Goal: Information Seeking & Learning: Learn about a topic

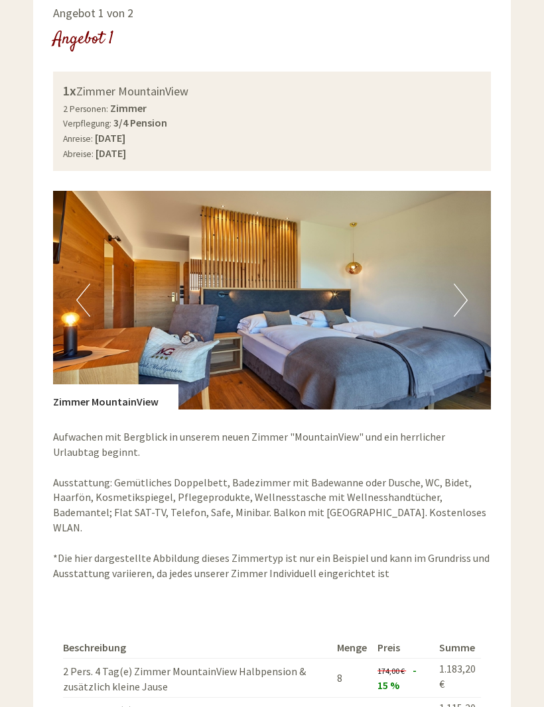
scroll to position [784, 0]
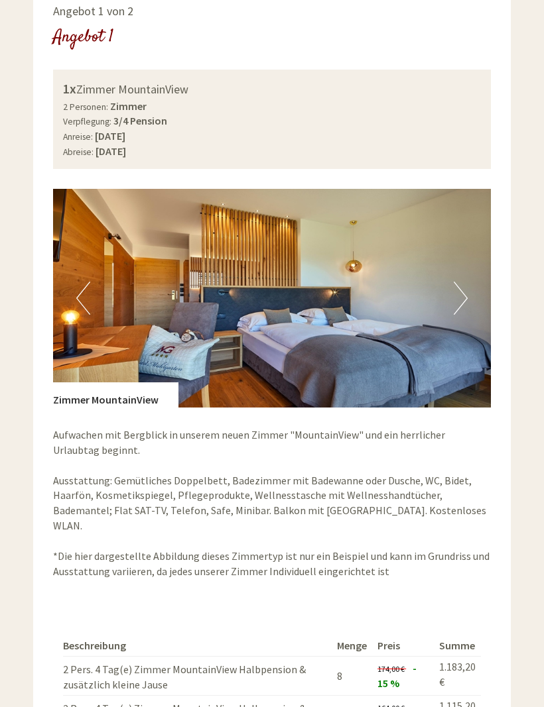
click at [457, 282] on button "Next" at bounding box center [460, 298] width 14 height 33
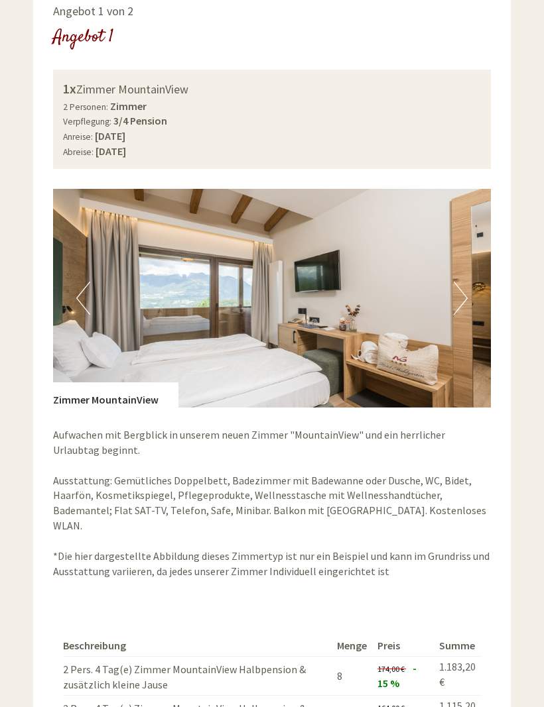
click at [462, 282] on button "Next" at bounding box center [460, 298] width 14 height 33
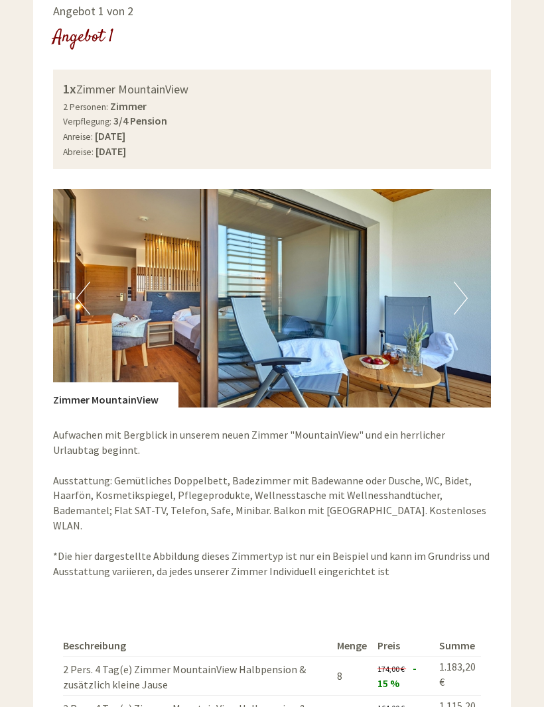
click at [465, 282] on button "Next" at bounding box center [460, 298] width 14 height 33
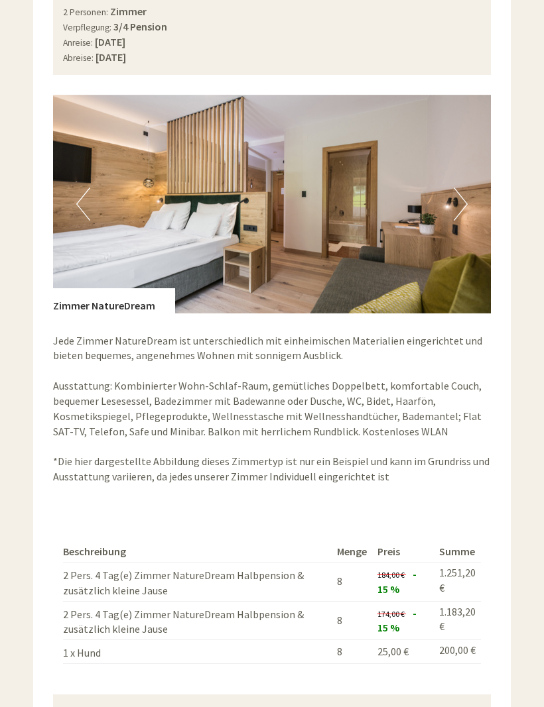
scroll to position [1817, 0]
click at [459, 188] on button "Next" at bounding box center [460, 204] width 14 height 33
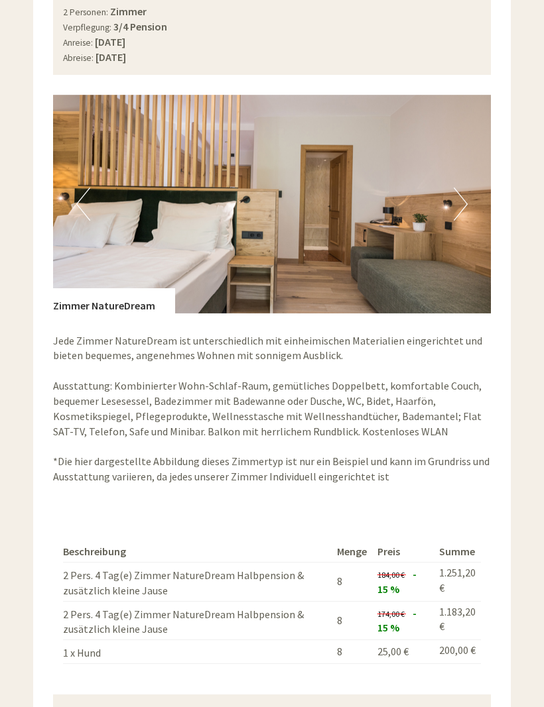
click at [451, 159] on img at bounding box center [272, 204] width 438 height 219
click at [456, 188] on button "Next" at bounding box center [460, 204] width 14 height 33
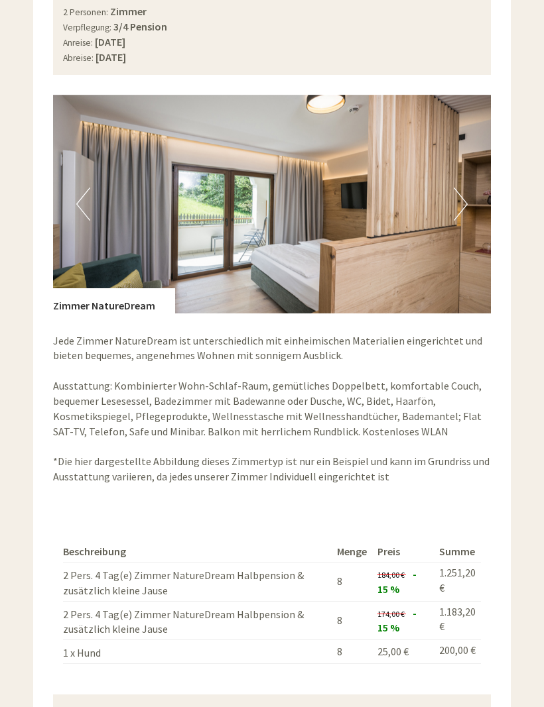
click at [465, 188] on button "Next" at bounding box center [460, 204] width 14 height 33
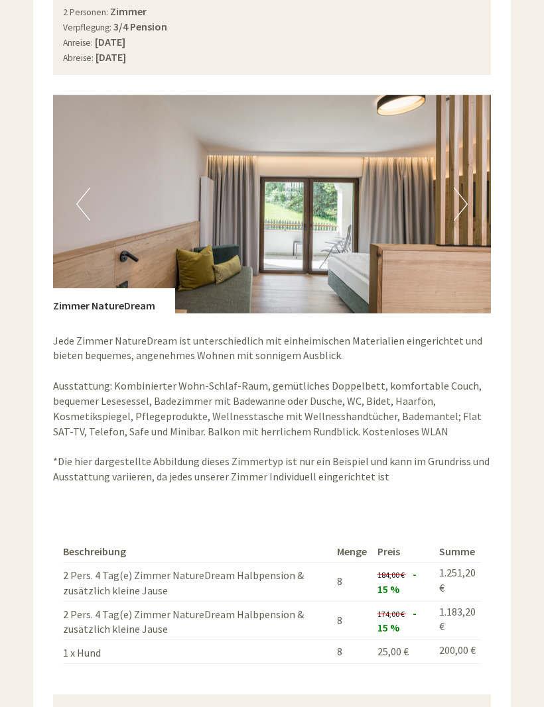
click at [472, 152] on img at bounding box center [272, 204] width 438 height 219
click at [464, 188] on button "Next" at bounding box center [460, 204] width 14 height 33
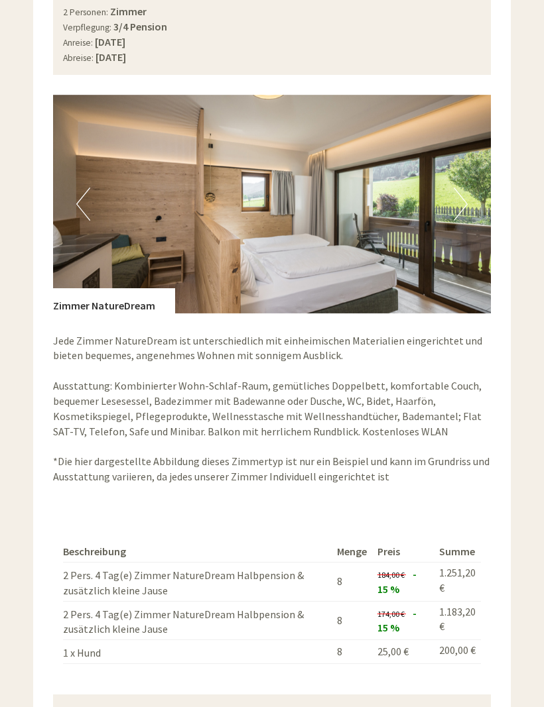
click at [467, 188] on button "Next" at bounding box center [460, 204] width 14 height 33
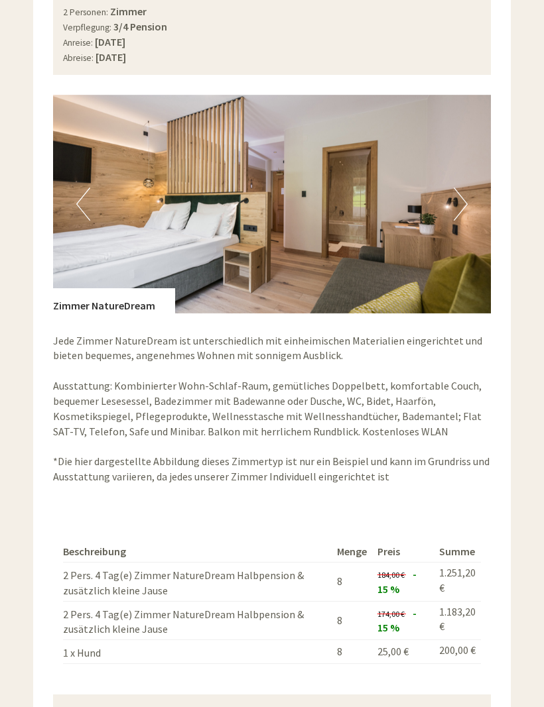
click at [465, 188] on button "Next" at bounding box center [460, 204] width 14 height 33
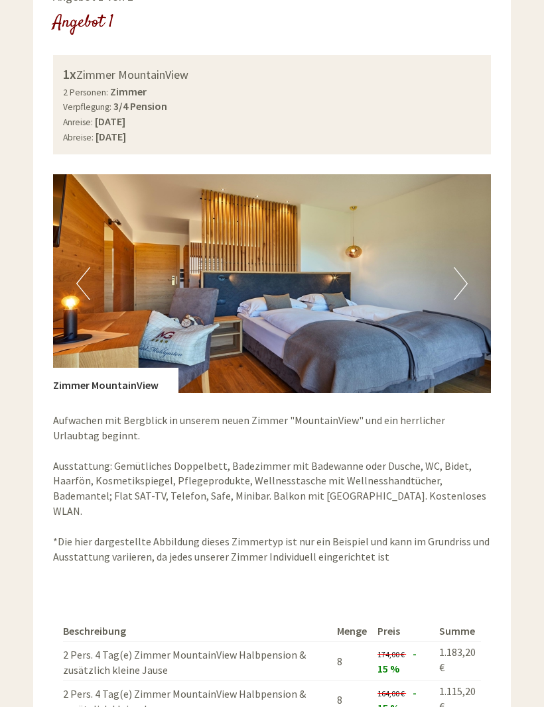
scroll to position [793, 0]
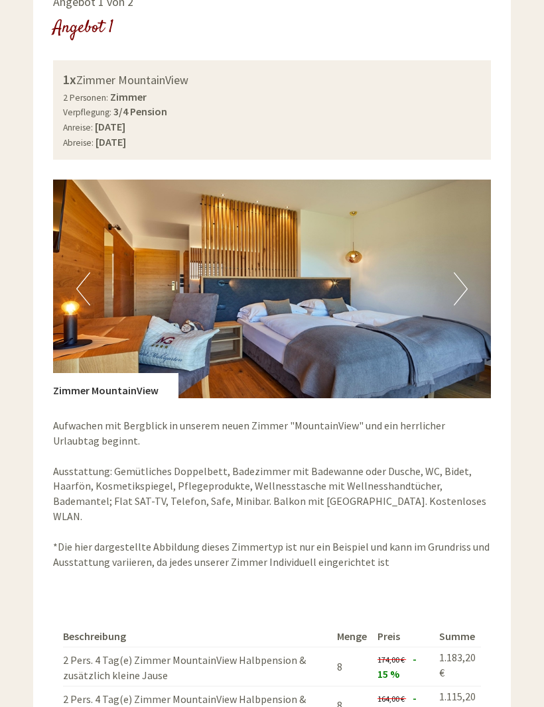
click at [451, 264] on img at bounding box center [272, 289] width 438 height 219
click at [467, 263] on img at bounding box center [272, 289] width 438 height 219
click at [464, 272] on button "Next" at bounding box center [460, 288] width 14 height 33
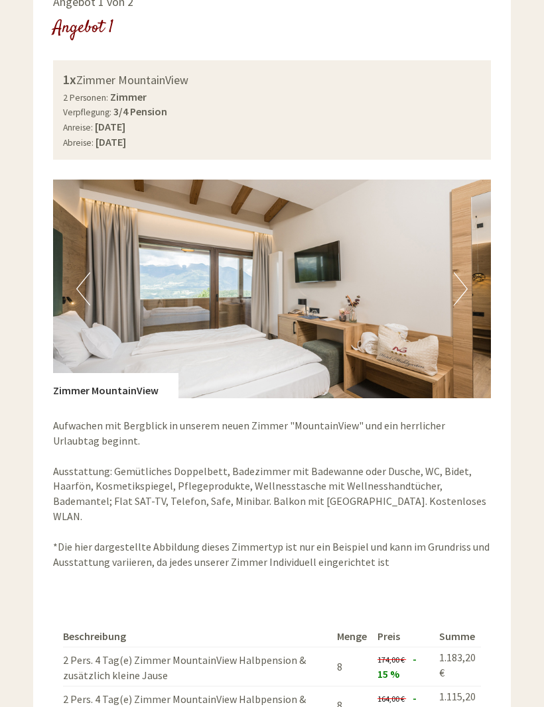
click at [467, 272] on button "Next" at bounding box center [460, 288] width 14 height 33
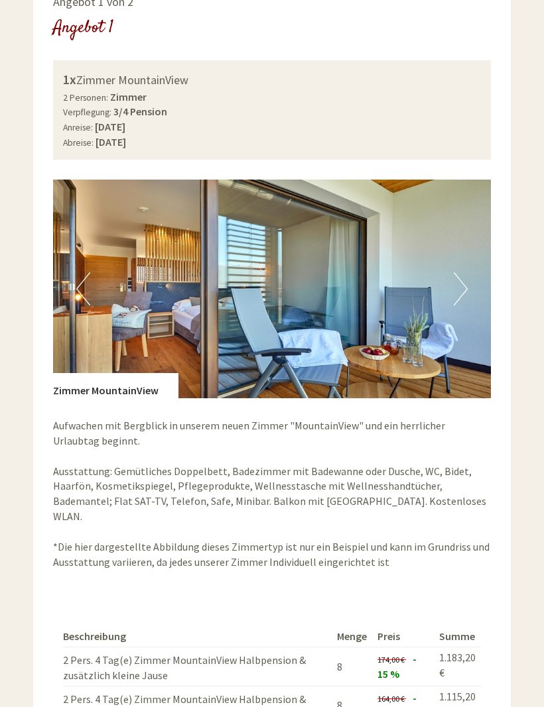
click at [469, 274] on img at bounding box center [272, 289] width 438 height 219
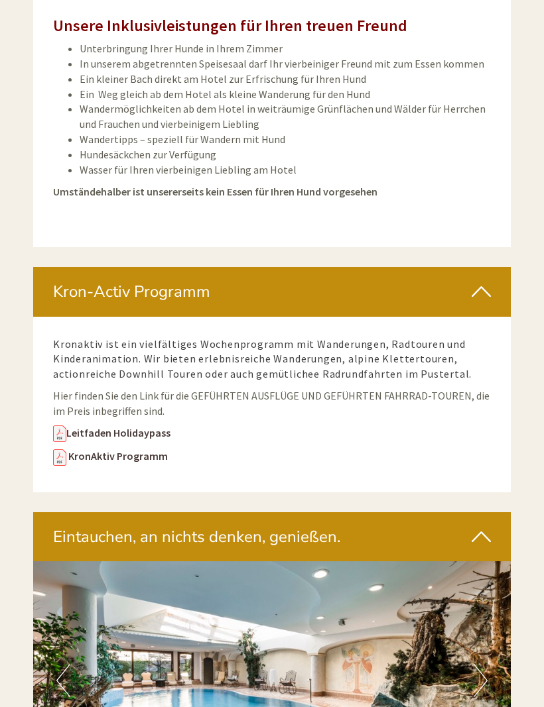
scroll to position [2949, 0]
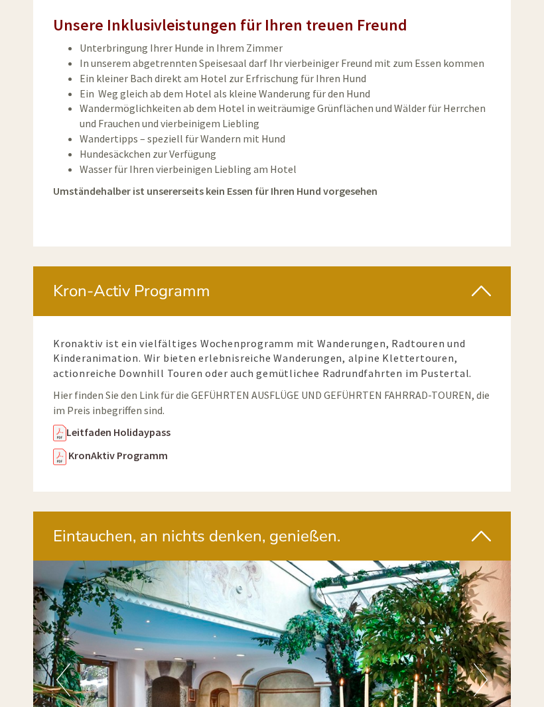
click at [157, 426] on link "Leitfaden Holidaypass" at bounding box center [111, 432] width 117 height 13
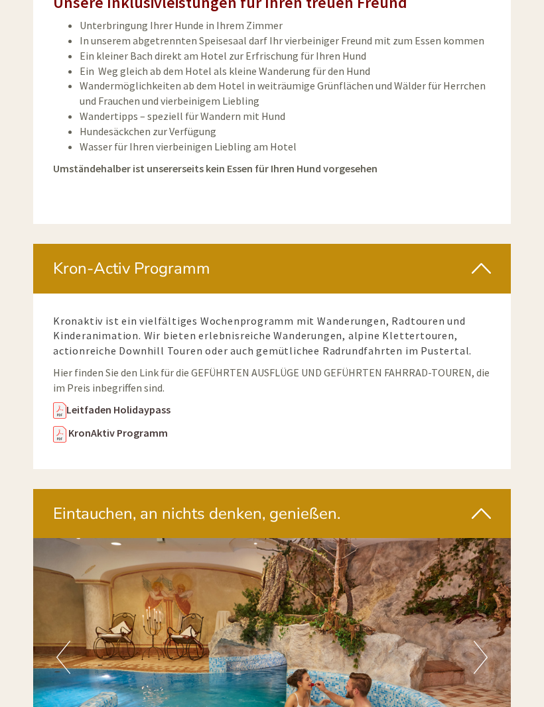
click at [143, 426] on link "KronAktiv Programm" at bounding box center [117, 432] width 99 height 13
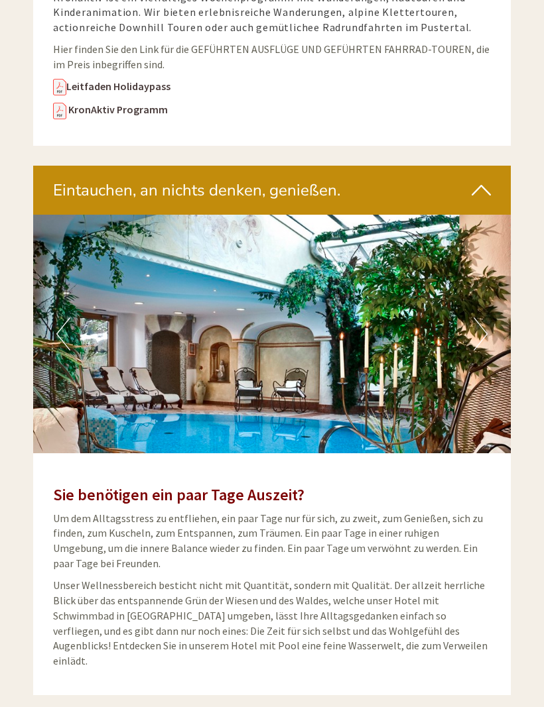
scroll to position [3297, 0]
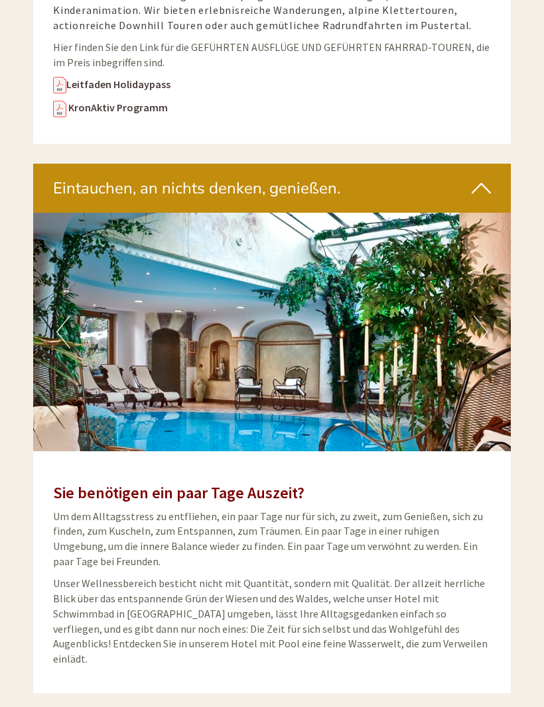
click at [482, 316] on button "Next" at bounding box center [480, 332] width 14 height 33
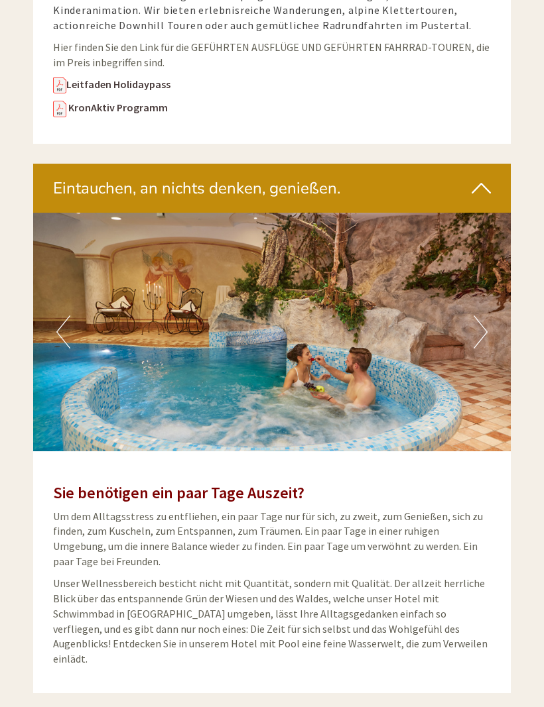
click at [479, 316] on button "Next" at bounding box center [480, 332] width 14 height 33
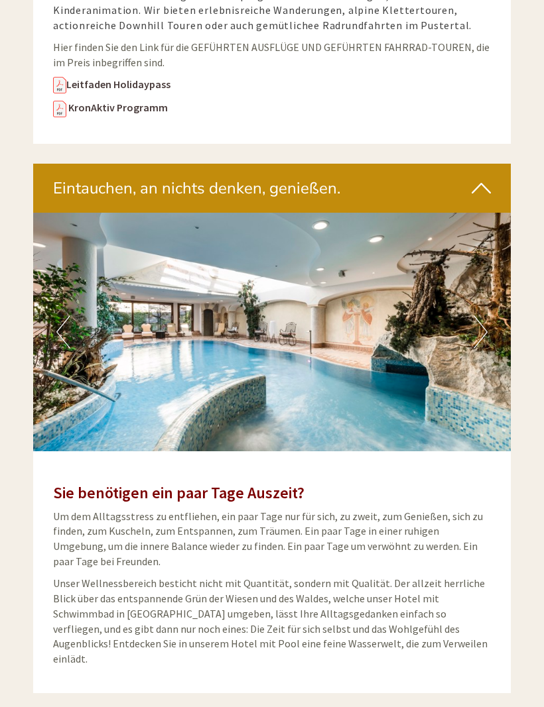
click at [480, 316] on button "Next" at bounding box center [480, 332] width 14 height 33
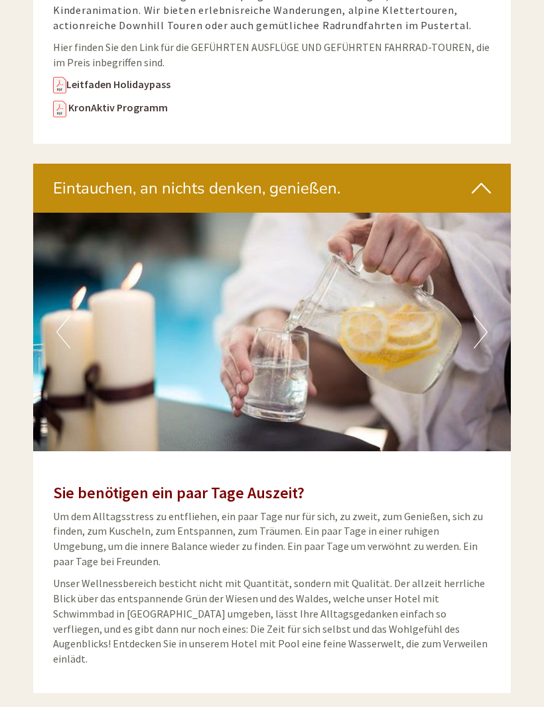
click at [480, 316] on button "Next" at bounding box center [480, 332] width 14 height 33
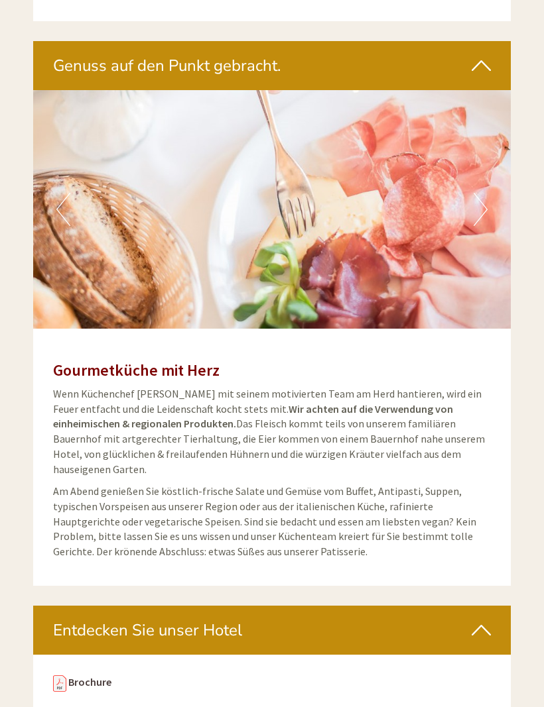
scroll to position [3969, 0]
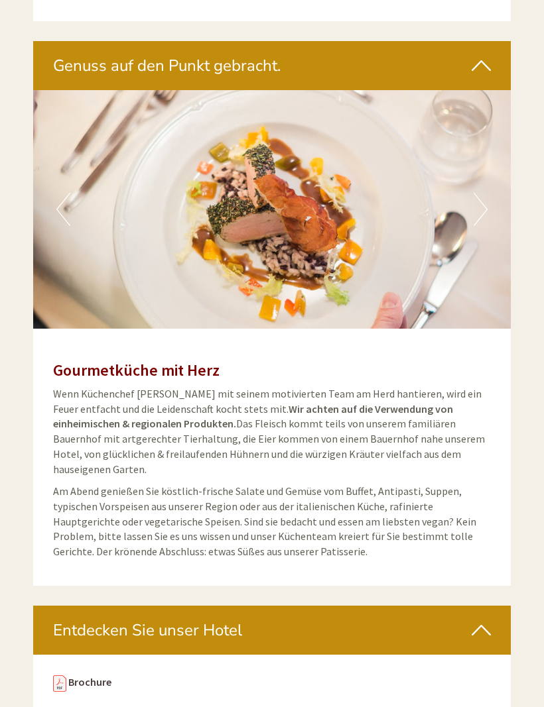
click at [489, 619] on icon at bounding box center [480, 630] width 19 height 23
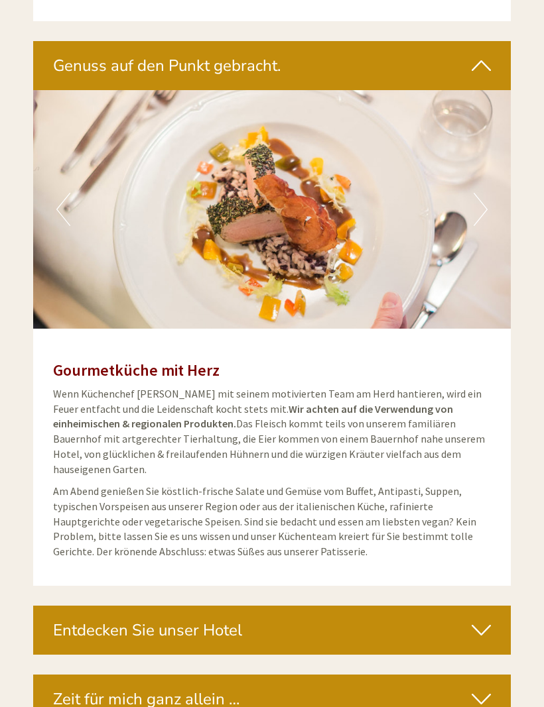
click at [496, 606] on div "Entdecken Sie unser Hotel" at bounding box center [271, 630] width 477 height 49
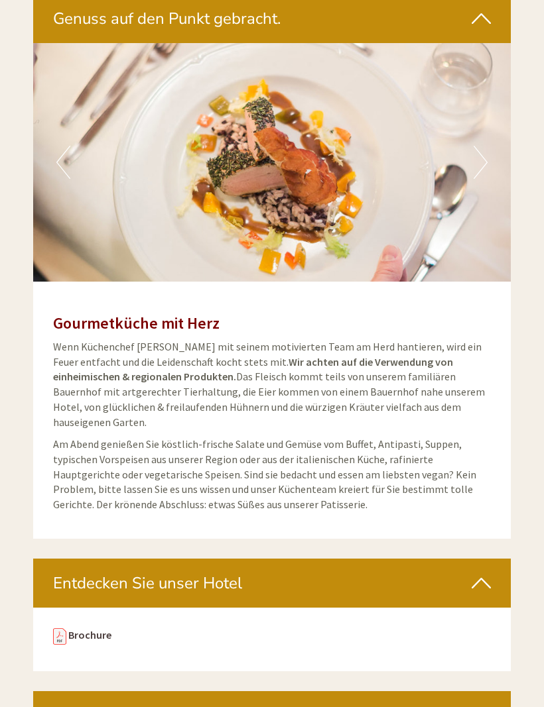
scroll to position [4017, 0]
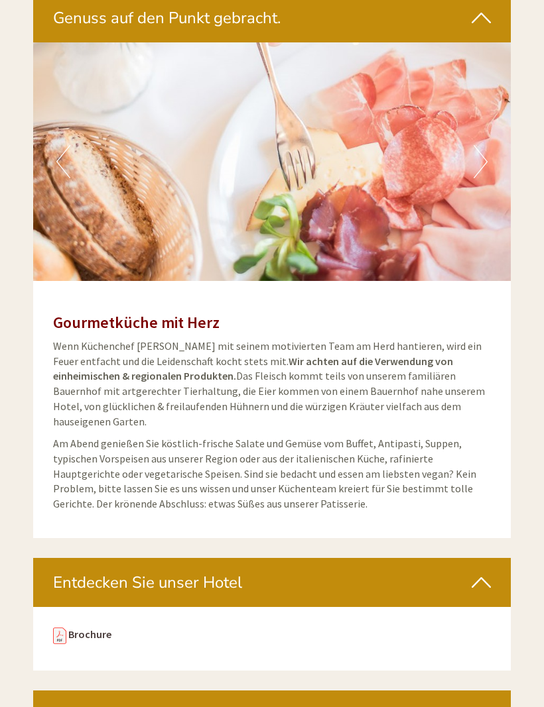
click at [84, 628] on link "Brochure" at bounding box center [89, 634] width 43 height 13
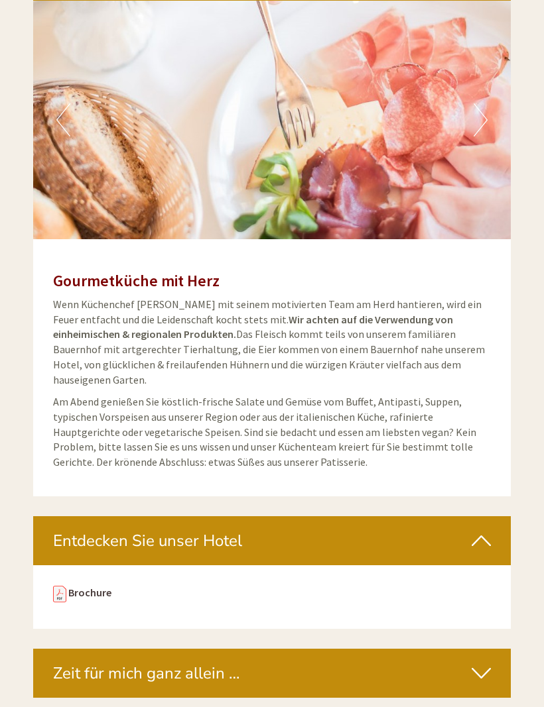
scroll to position [4061, 0]
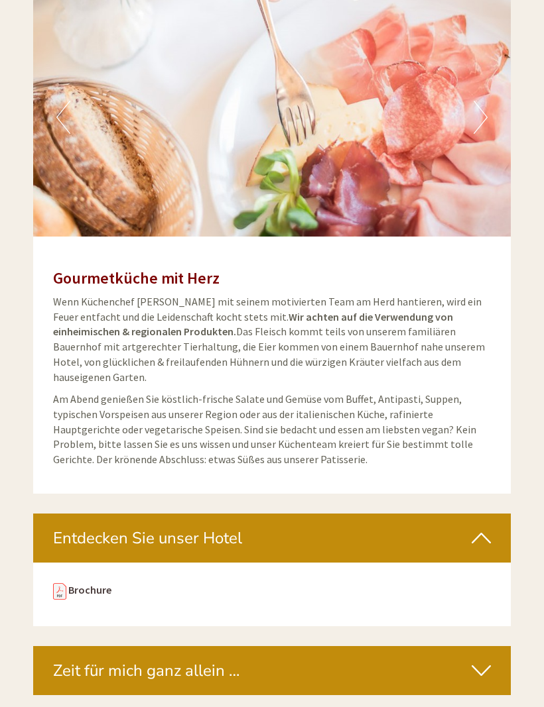
click at [99, 583] on link "Brochure" at bounding box center [89, 589] width 43 height 13
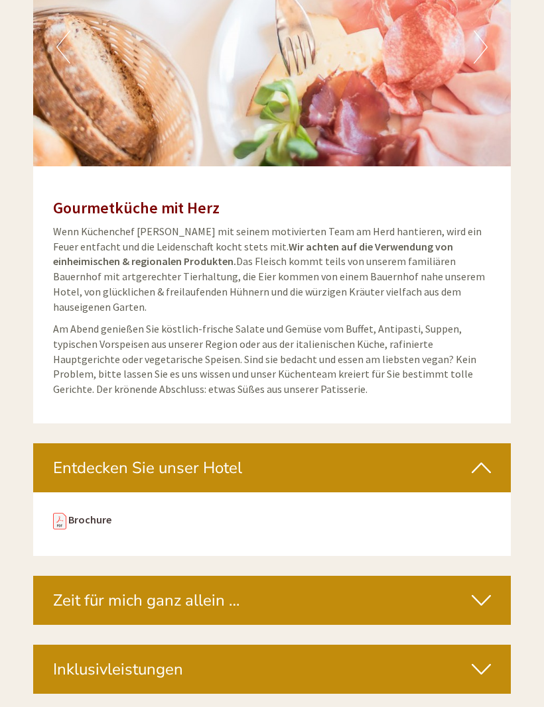
scroll to position [4135, 0]
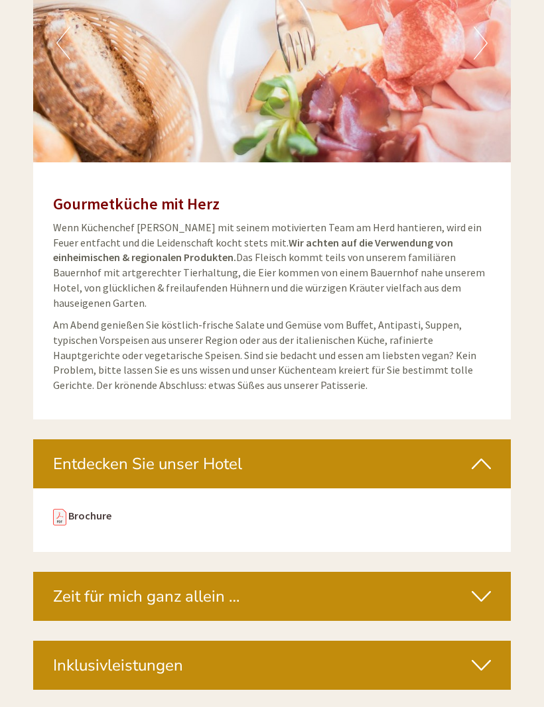
click at [91, 489] on div "https://issuu.com/hotelmuehlgarten/docs/hotel_m_hlgarten_-_brochure_compressed …" at bounding box center [271, 521] width 477 height 64
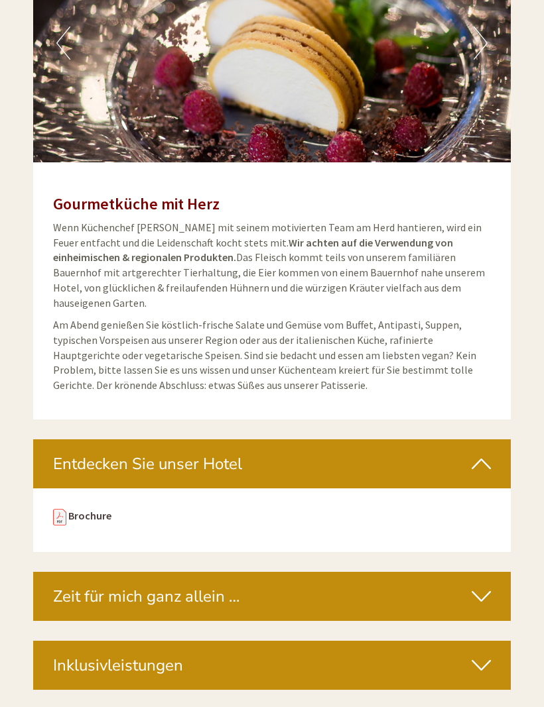
click at [82, 509] on link "Brochure" at bounding box center [89, 515] width 43 height 13
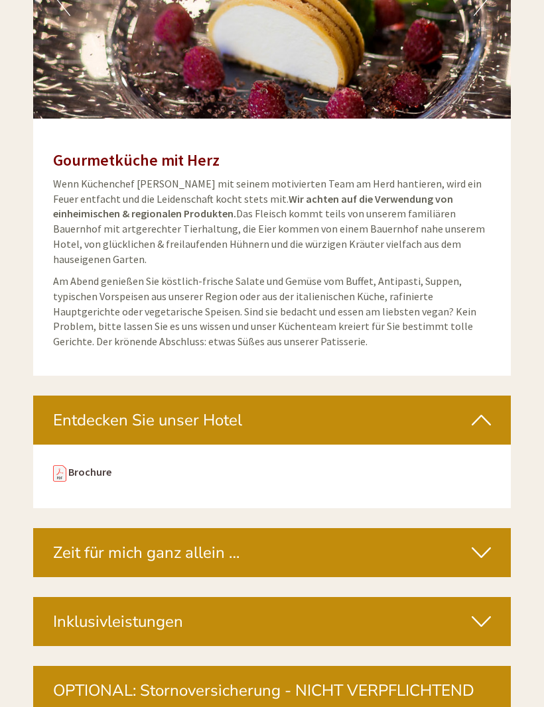
scroll to position [4180, 0]
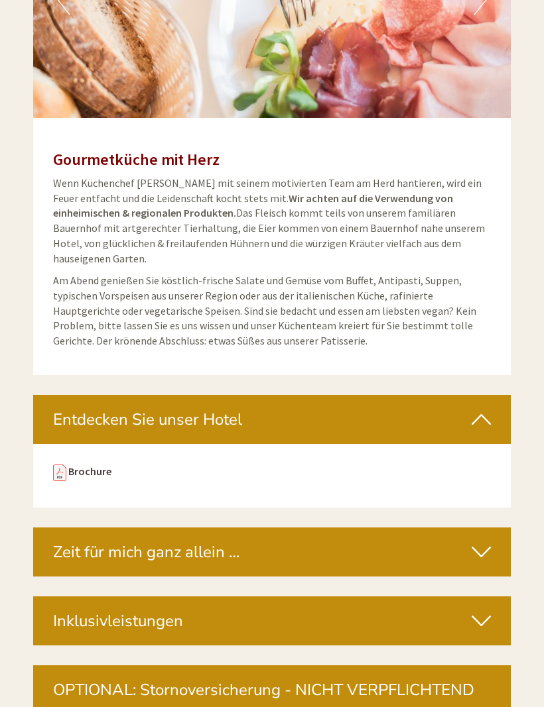
click at [484, 541] on icon at bounding box center [480, 552] width 19 height 23
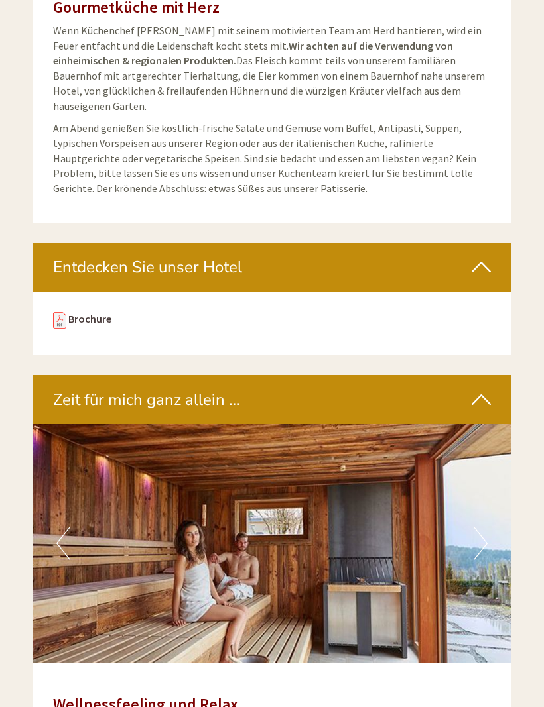
scroll to position [4333, 0]
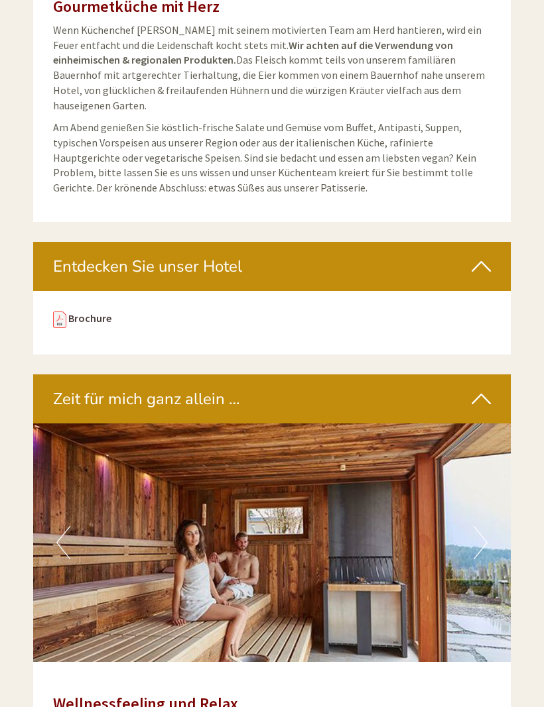
click at [485, 526] on button "Next" at bounding box center [480, 542] width 14 height 33
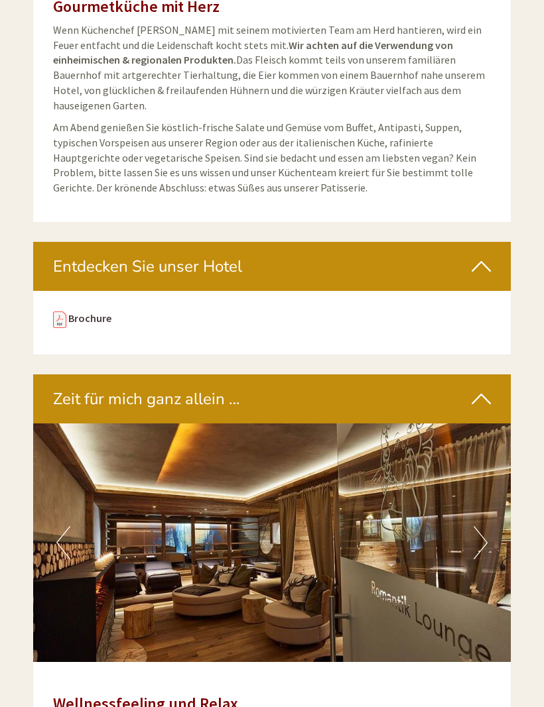
click at [481, 526] on button "Next" at bounding box center [480, 542] width 14 height 33
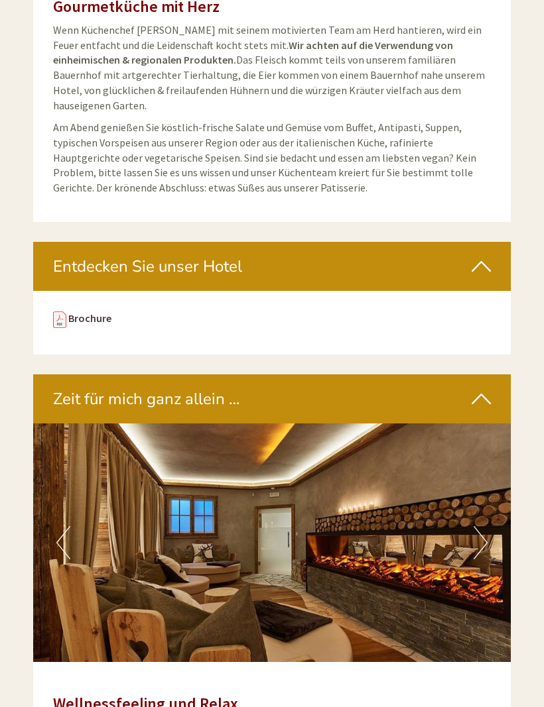
click at [483, 526] on button "Next" at bounding box center [480, 542] width 14 height 33
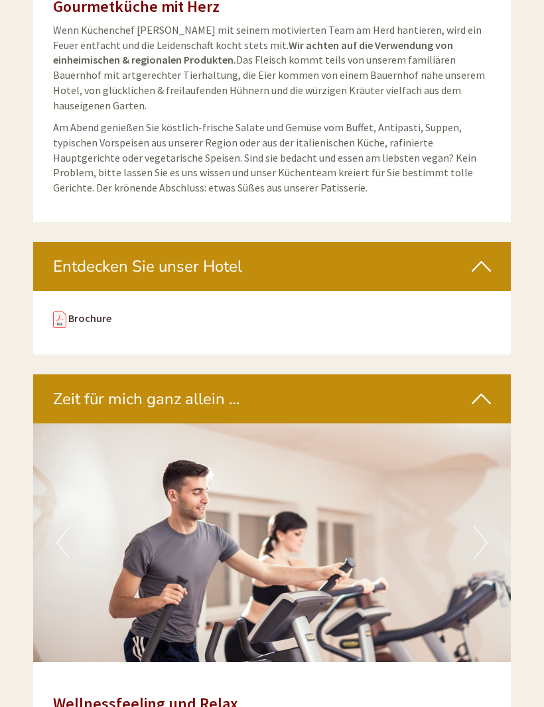
click at [477, 526] on button "Next" at bounding box center [480, 542] width 14 height 33
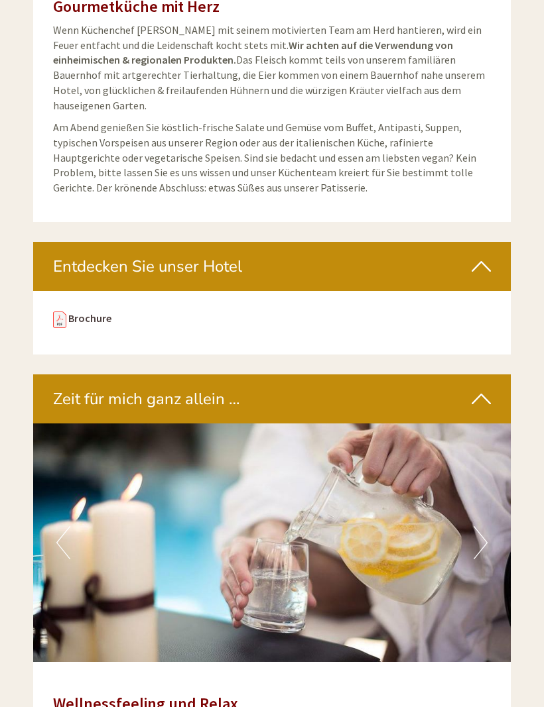
click at [483, 526] on button "Next" at bounding box center [480, 542] width 14 height 33
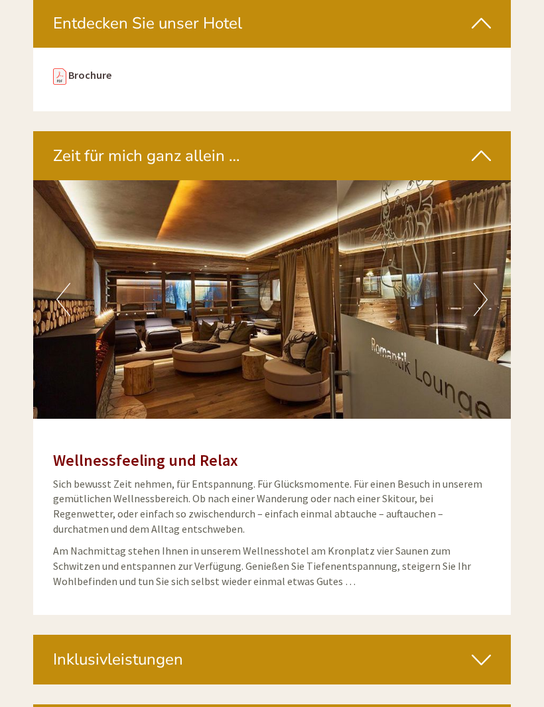
scroll to position [4576, 0]
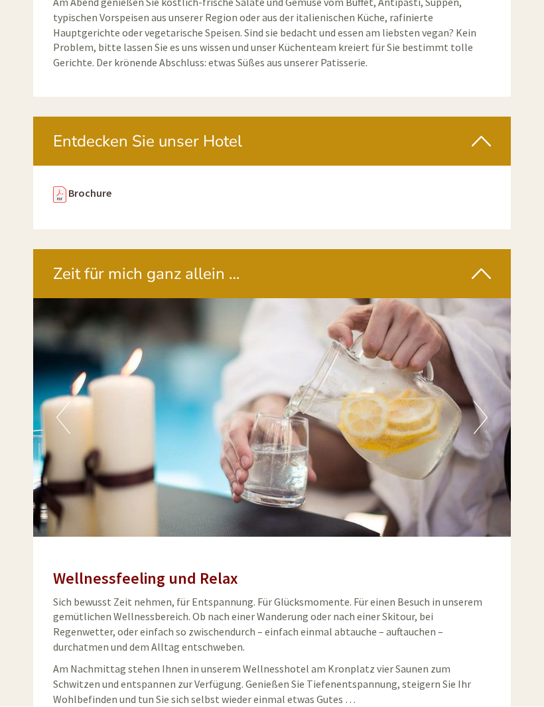
click at [481, 263] on icon at bounding box center [480, 274] width 19 height 23
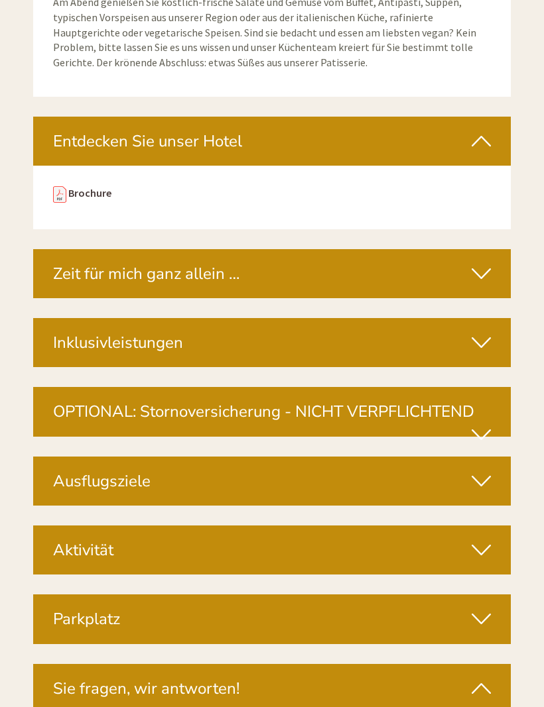
click at [489, 331] on icon at bounding box center [480, 342] width 19 height 23
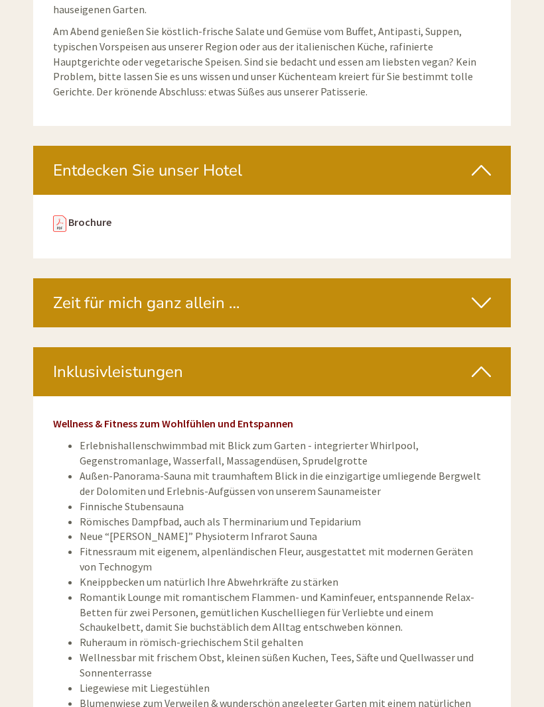
scroll to position [4431, 0]
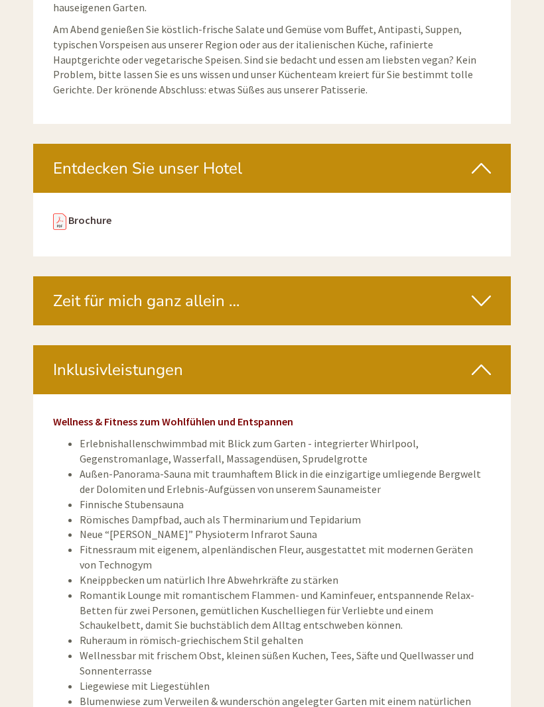
click at [486, 359] on icon at bounding box center [480, 370] width 19 height 23
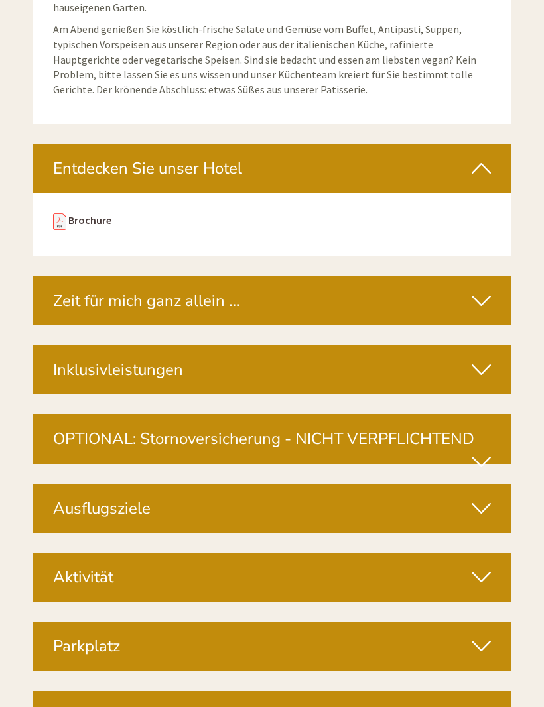
click at [483, 497] on icon at bounding box center [480, 508] width 19 height 23
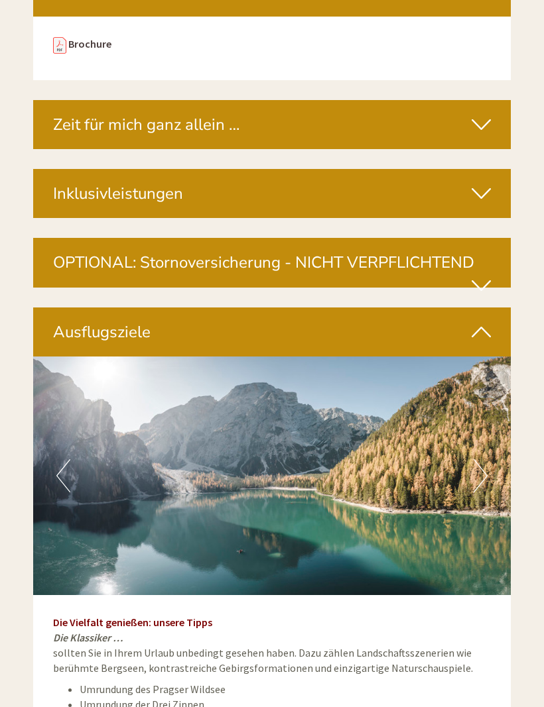
scroll to position [4618, 0]
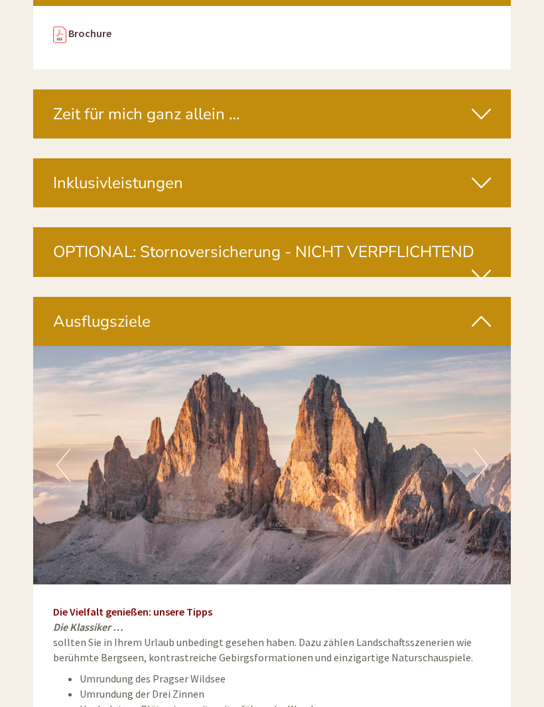
click at [481, 449] on button "Next" at bounding box center [480, 465] width 14 height 33
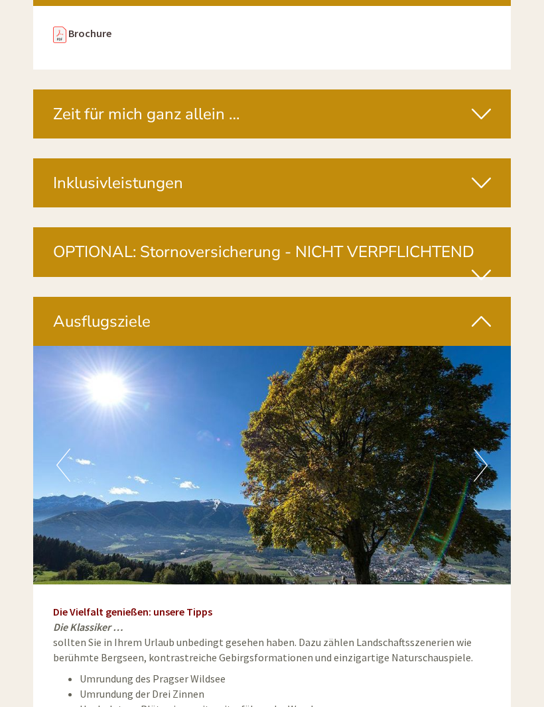
click at [482, 449] on button "Next" at bounding box center [480, 465] width 14 height 33
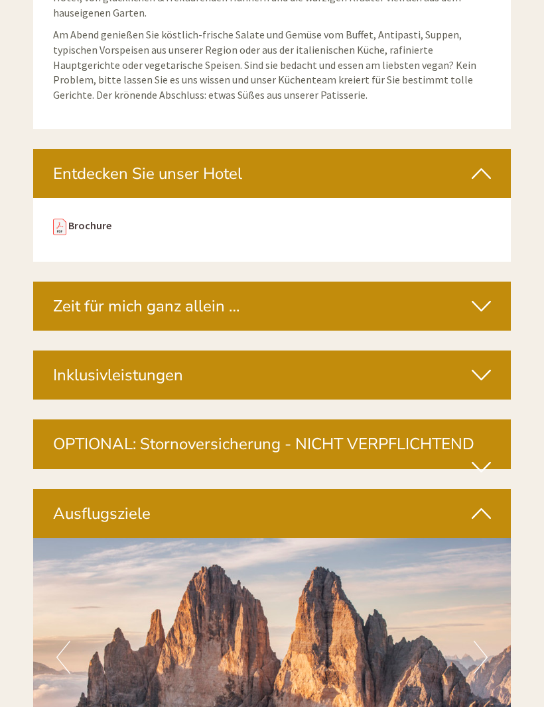
scroll to position [4445, 0]
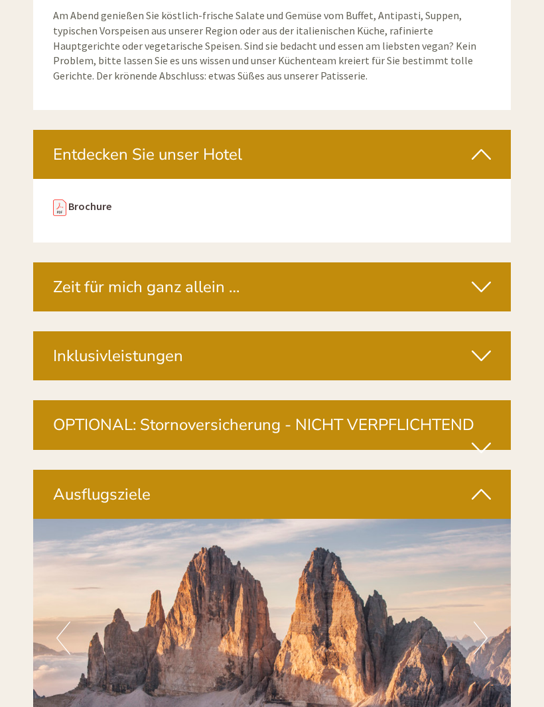
click at [491, 470] on div "Ausflugsziele" at bounding box center [271, 494] width 477 height 49
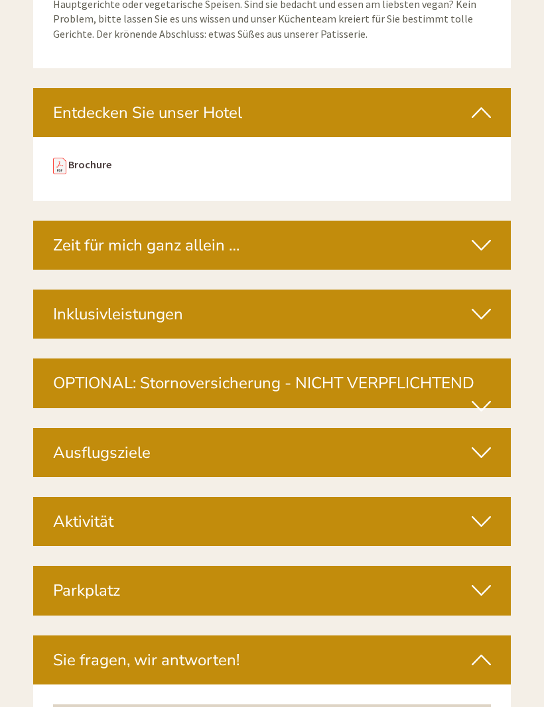
scroll to position [4487, 0]
click at [485, 510] on icon at bounding box center [480, 521] width 19 height 23
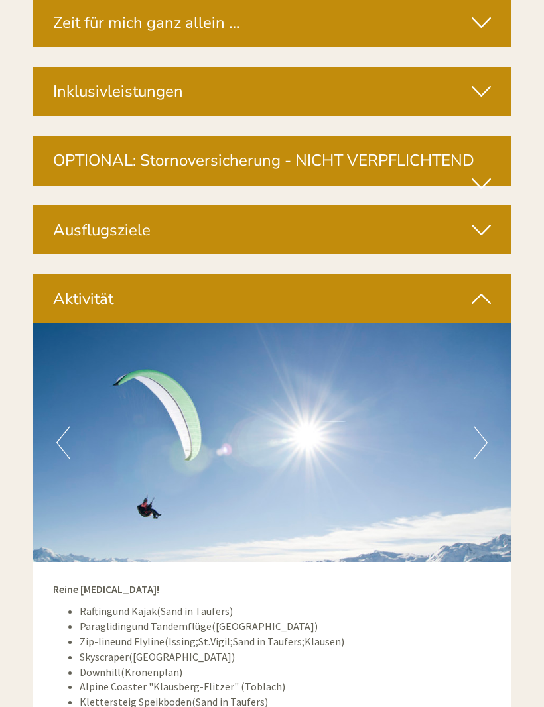
scroll to position [4709, 0]
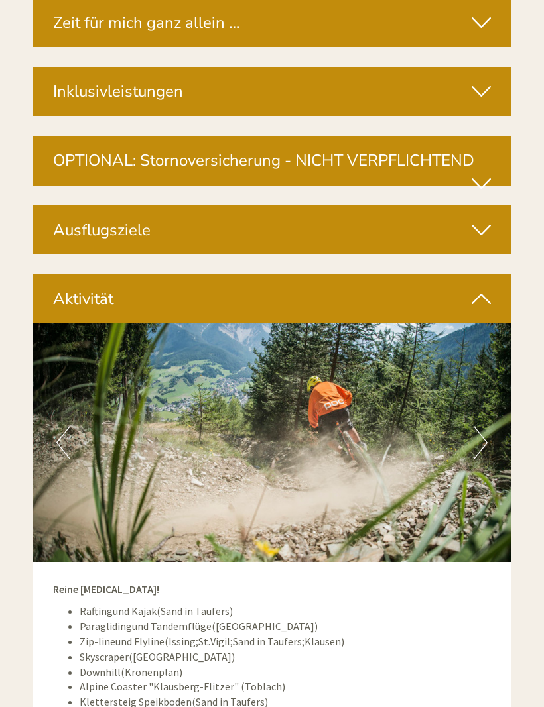
click at [477, 426] on button "Next" at bounding box center [480, 442] width 14 height 33
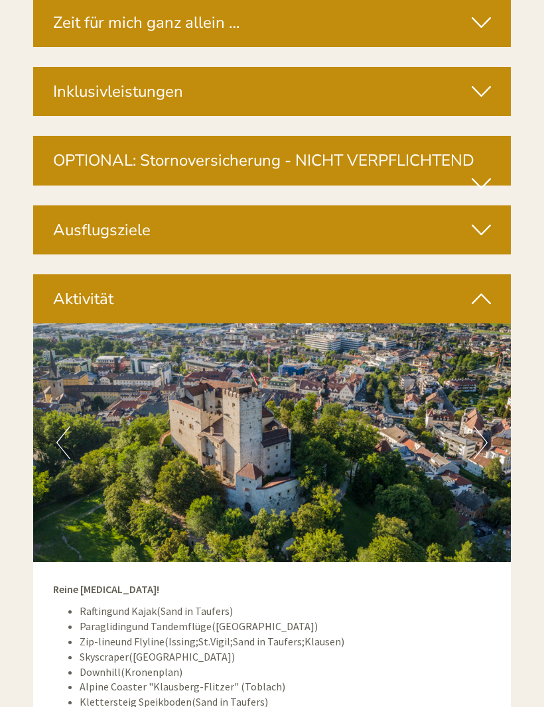
click at [483, 426] on button "Next" at bounding box center [480, 442] width 14 height 33
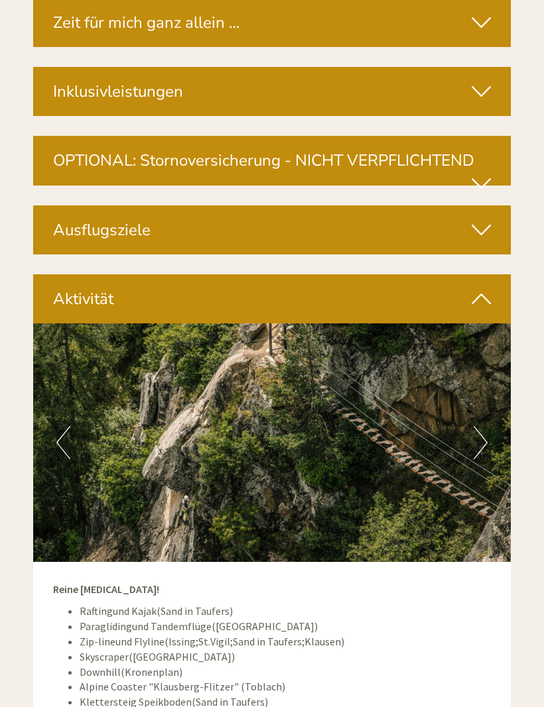
click at [477, 426] on button "Next" at bounding box center [480, 442] width 14 height 33
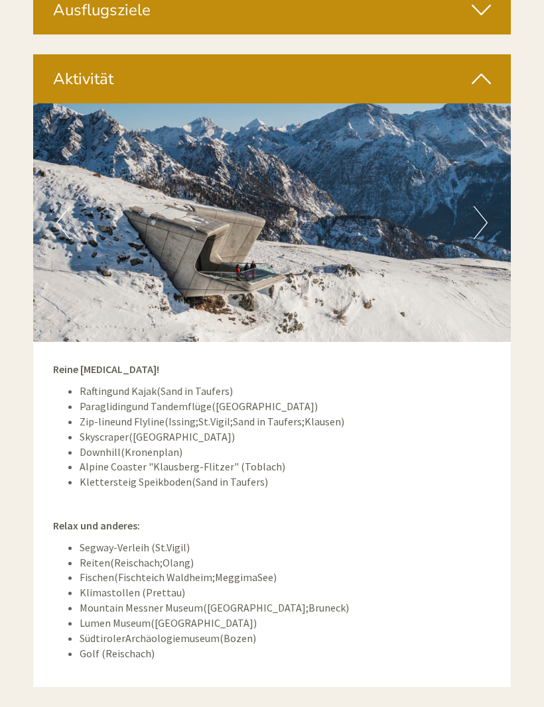
click at [455, 616] on li "Lumen Museum ( Kronplatz )" at bounding box center [285, 623] width 411 height 15
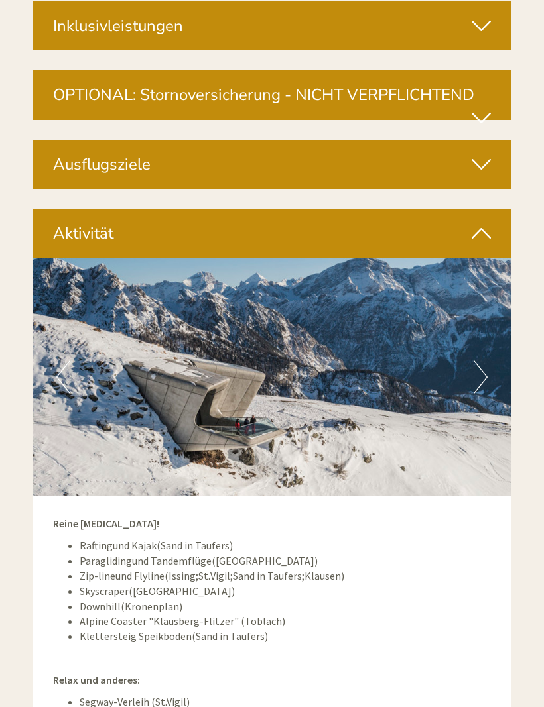
click at [482, 223] on icon at bounding box center [480, 234] width 19 height 23
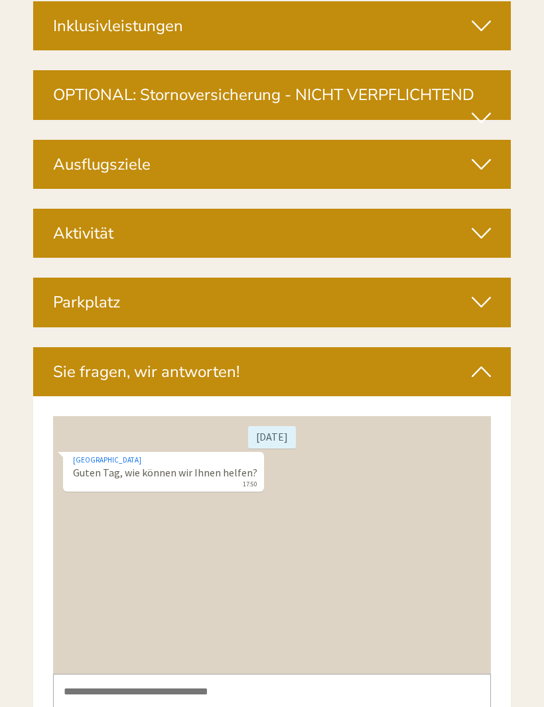
click at [481, 291] on icon at bounding box center [480, 302] width 19 height 23
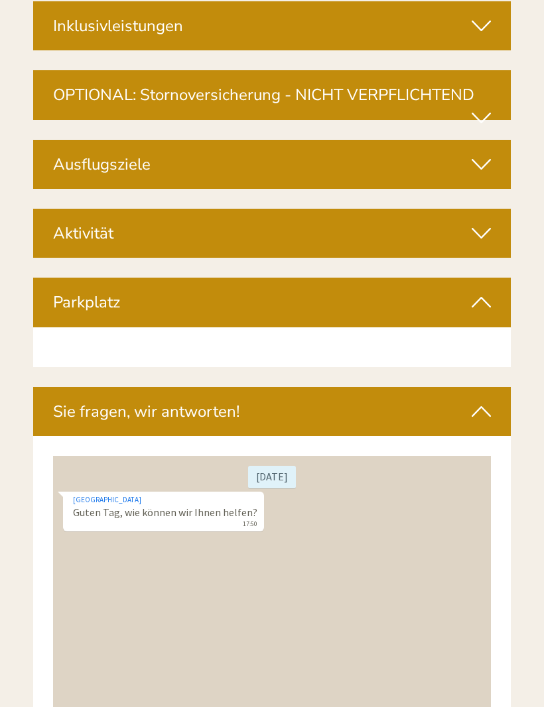
click at [479, 291] on icon at bounding box center [480, 302] width 19 height 23
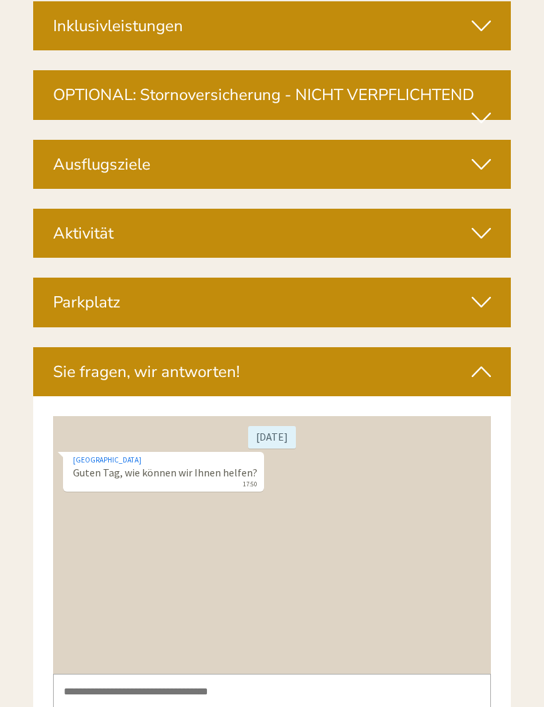
click at [483, 291] on icon at bounding box center [480, 302] width 19 height 23
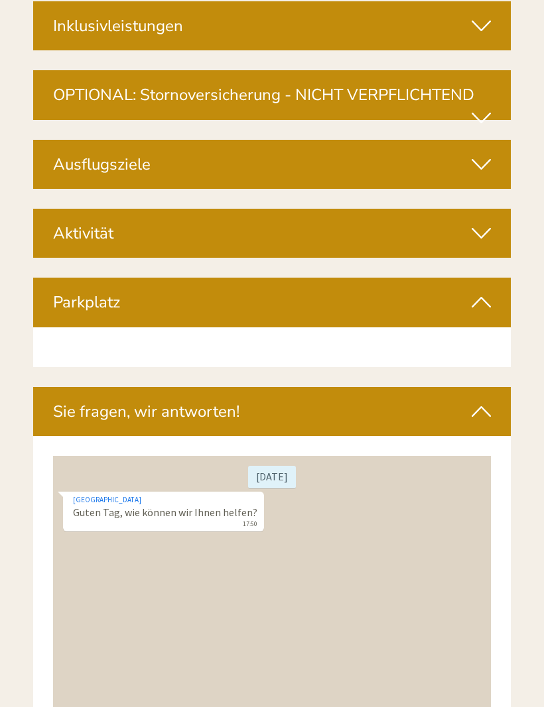
click at [481, 291] on icon at bounding box center [480, 302] width 19 height 23
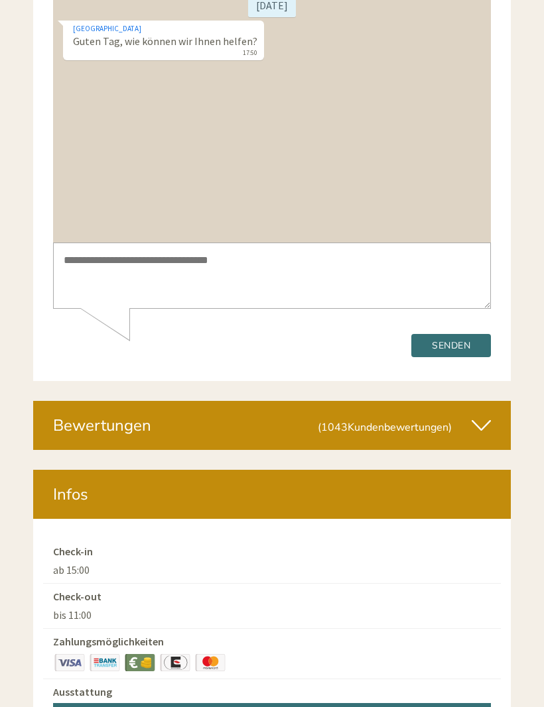
scroll to position [5207, 0]
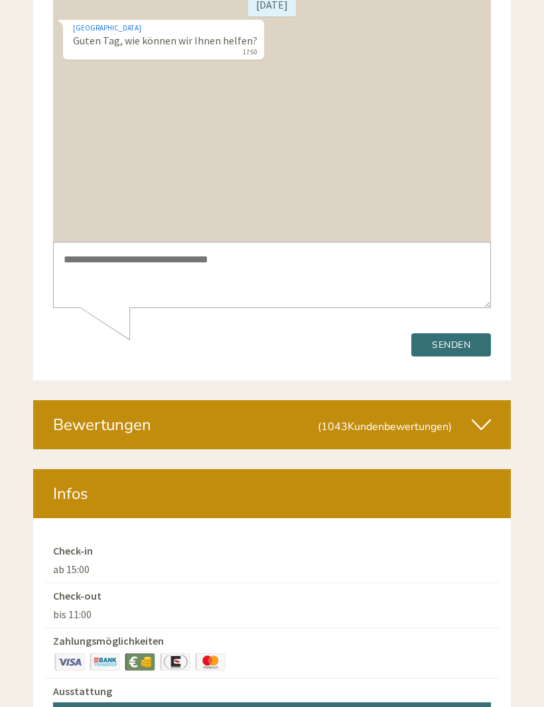
click at [486, 414] on icon at bounding box center [480, 425] width 19 height 23
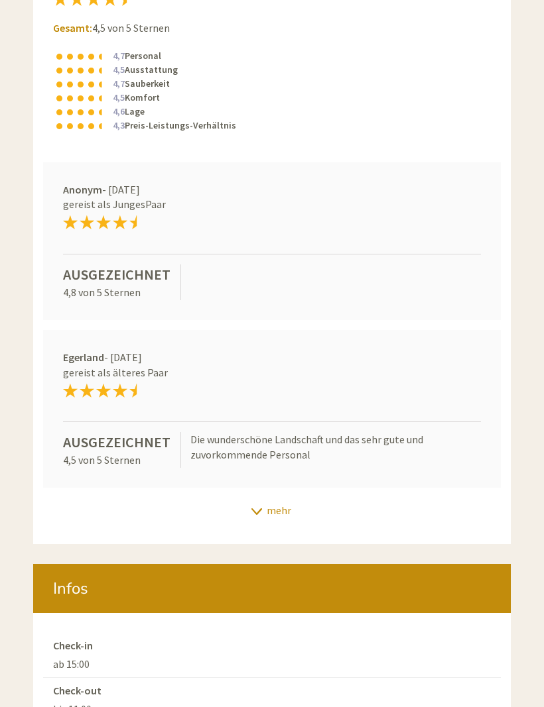
scroll to position [5711, 0]
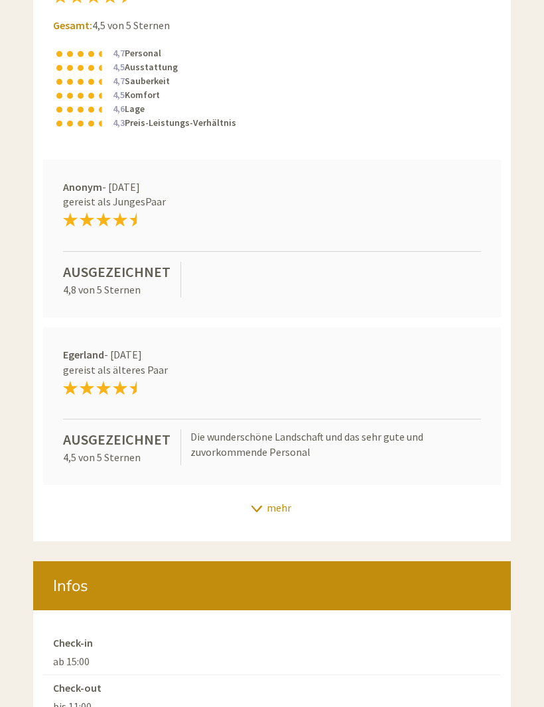
click at [276, 495] on div "mehr" at bounding box center [271, 508] width 477 height 26
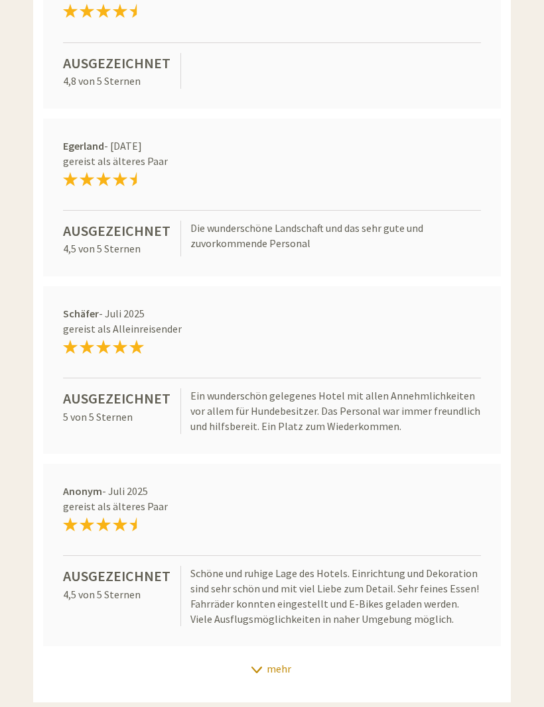
scroll to position [5927, 0]
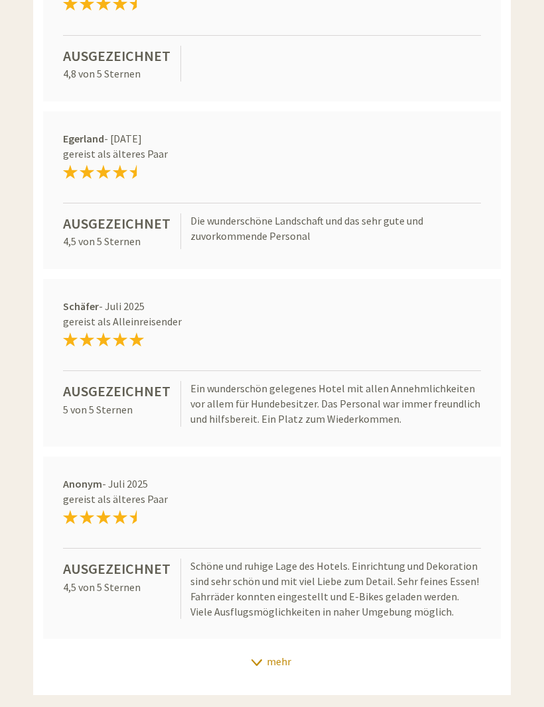
click at [273, 649] on div "mehr" at bounding box center [271, 662] width 477 height 26
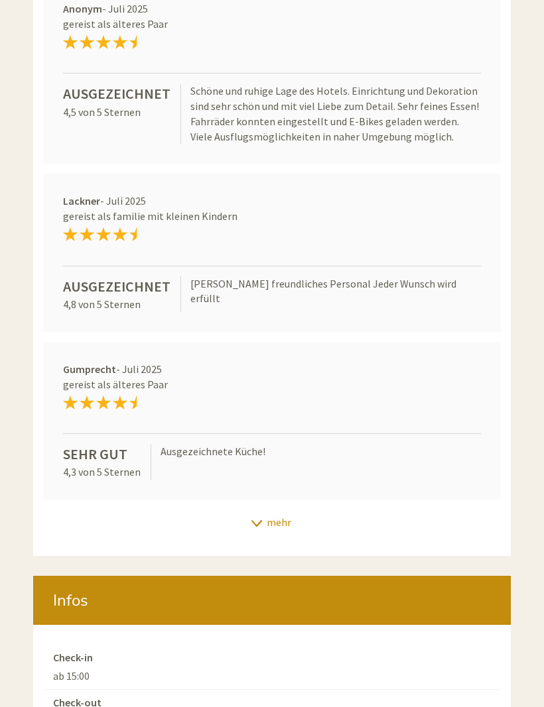
click at [282, 510] on div "mehr" at bounding box center [271, 523] width 477 height 26
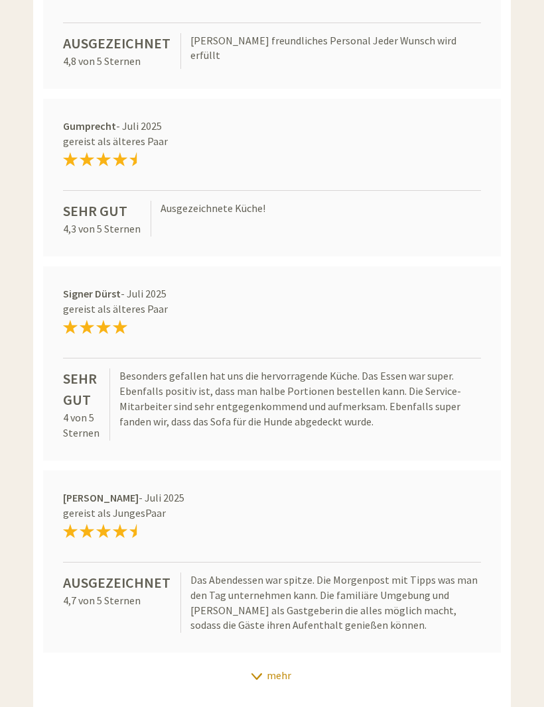
scroll to position [6647, 0]
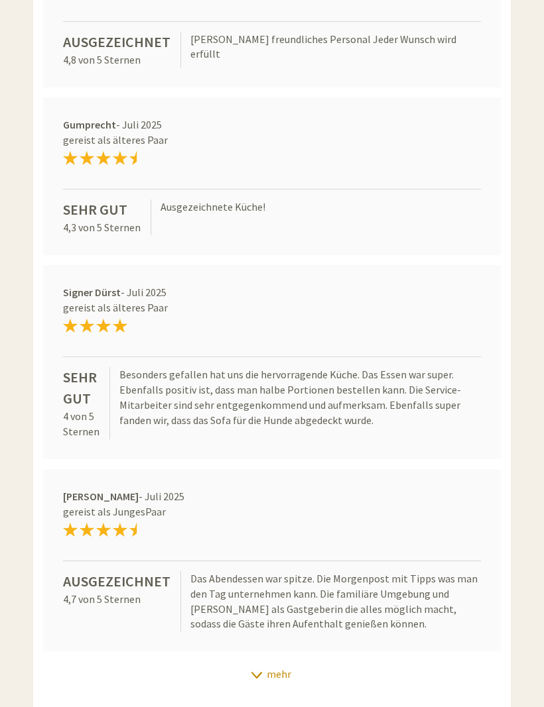
click at [280, 662] on div "mehr" at bounding box center [271, 675] width 477 height 26
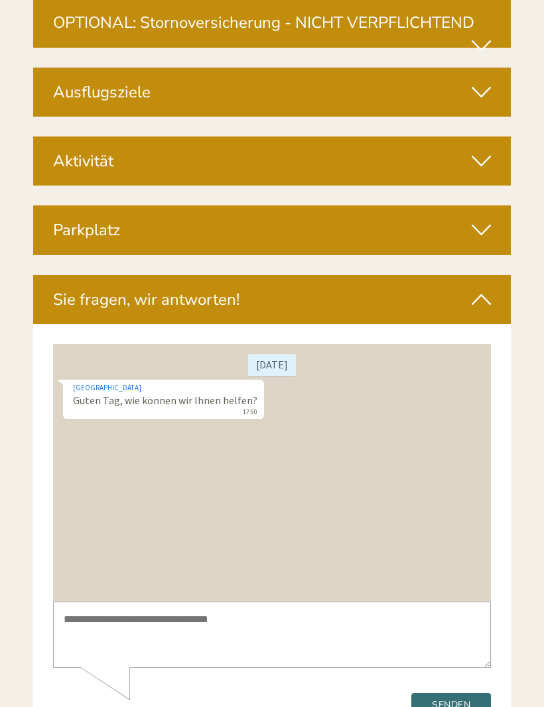
scroll to position [4847, 0]
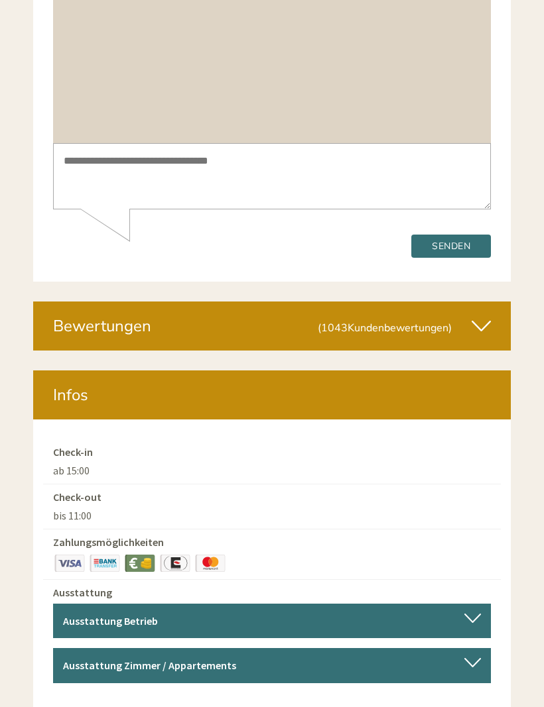
scroll to position [5306, 0]
click at [471, 614] on div at bounding box center [472, 618] width 17 height 9
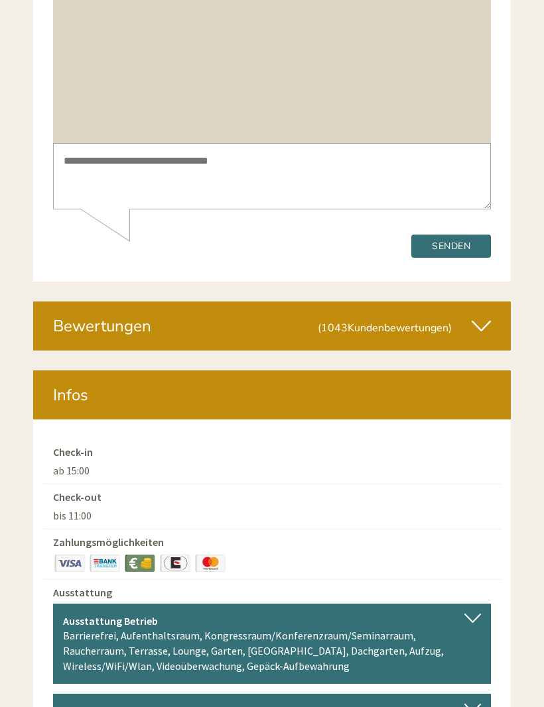
click at [472, 614] on div at bounding box center [472, 618] width 17 height 9
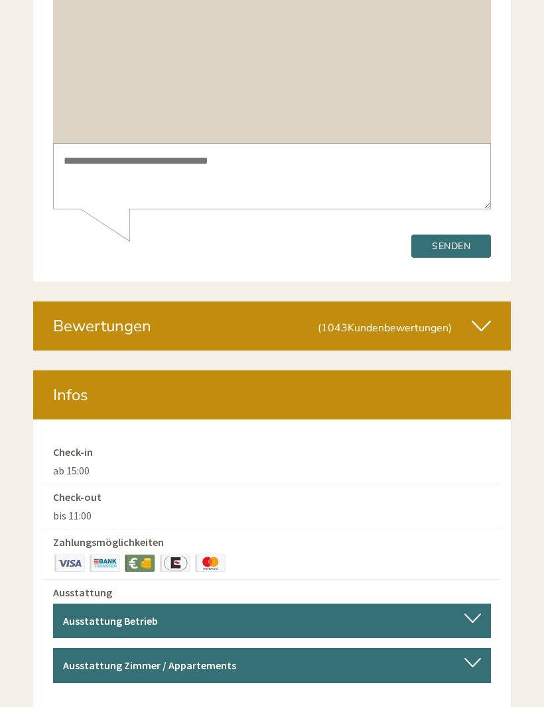
click at [475, 658] on div at bounding box center [472, 662] width 17 height 9
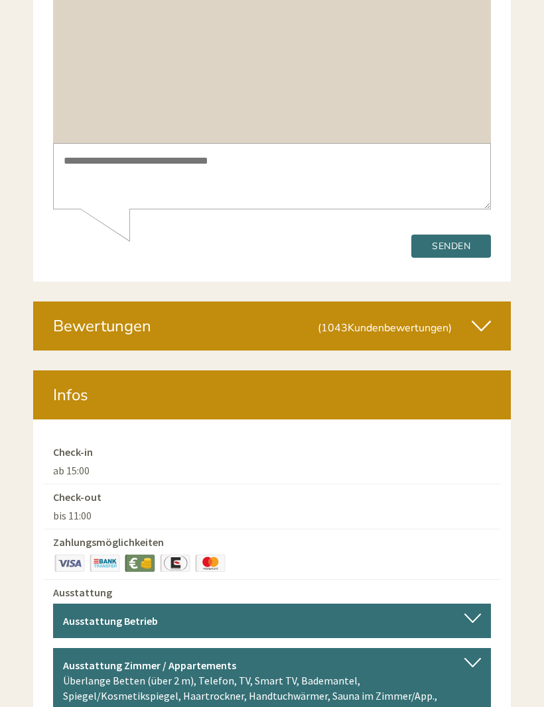
click at [474, 658] on div at bounding box center [472, 662] width 17 height 9
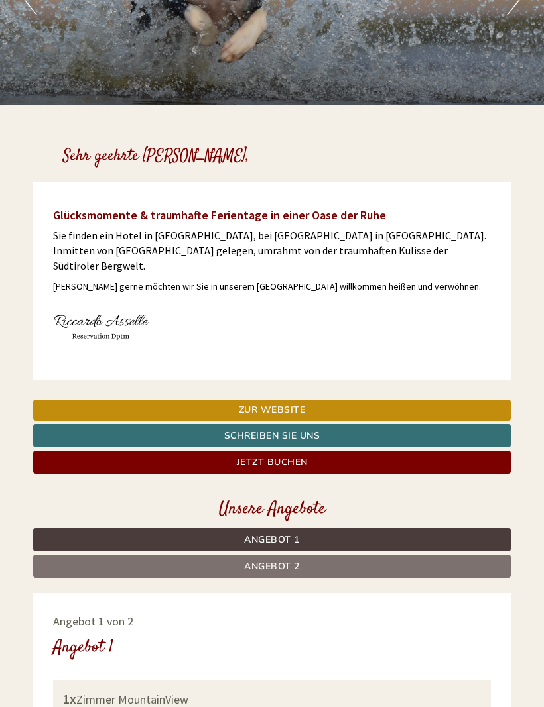
scroll to position [174, 0]
click at [319, 400] on link "Zur Website" at bounding box center [271, 410] width 477 height 21
